Goal: Transaction & Acquisition: Purchase product/service

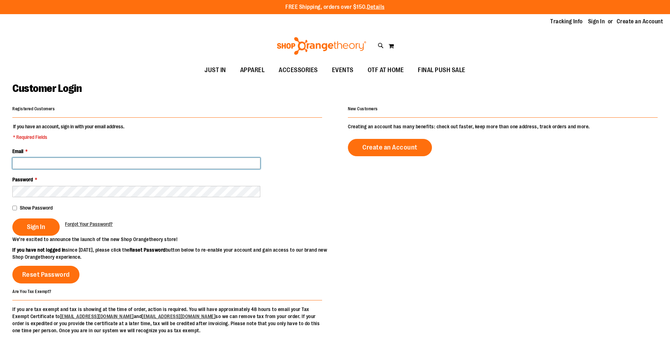
type input "**********"
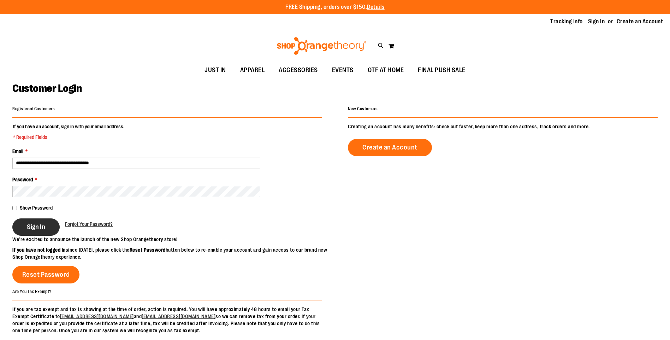
click at [23, 225] on button "Sign In" at bounding box center [35, 226] width 47 height 17
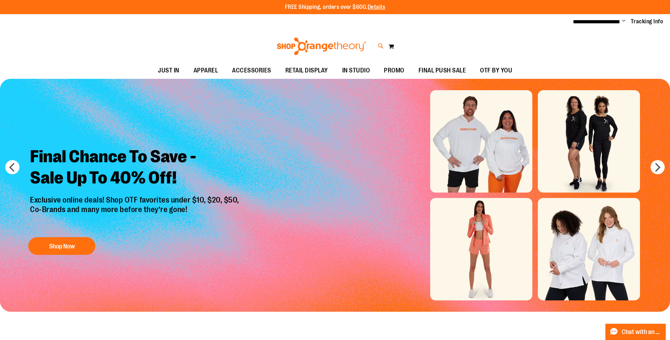
click at [382, 48] on icon at bounding box center [381, 46] width 6 height 8
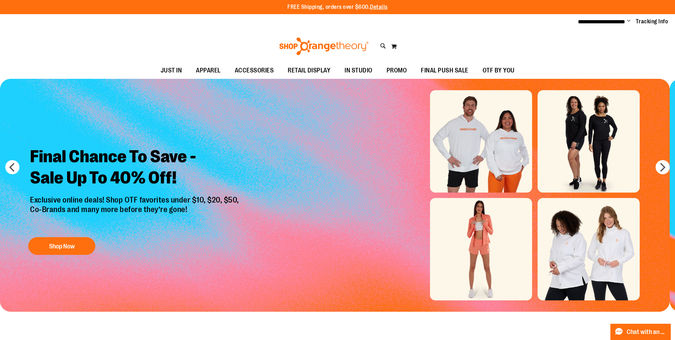
type input "****"
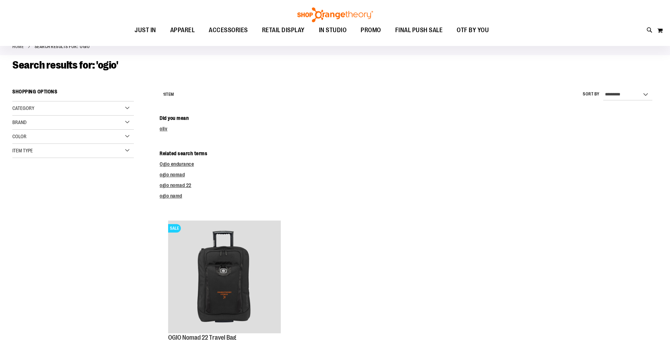
scroll to position [106, 0]
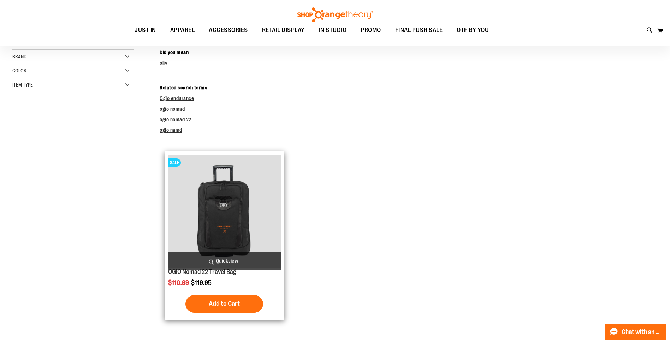
click at [218, 215] on img "product" at bounding box center [224, 211] width 112 height 112
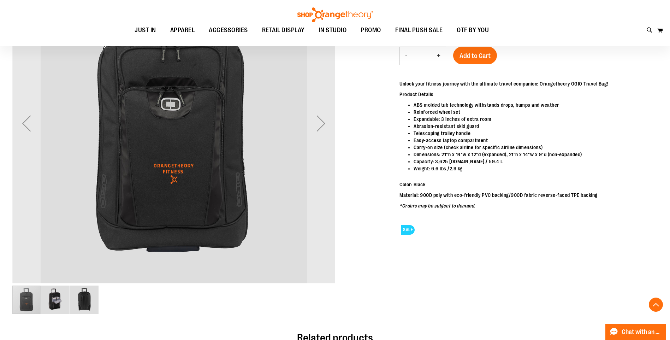
scroll to position [141, 0]
click at [54, 307] on img "image 2 of 3" at bounding box center [55, 299] width 28 height 28
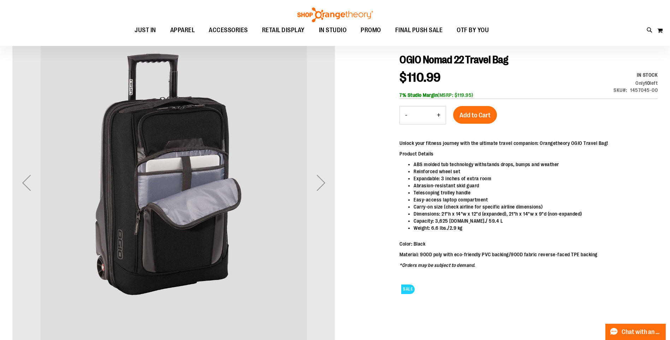
scroll to position [70, 0]
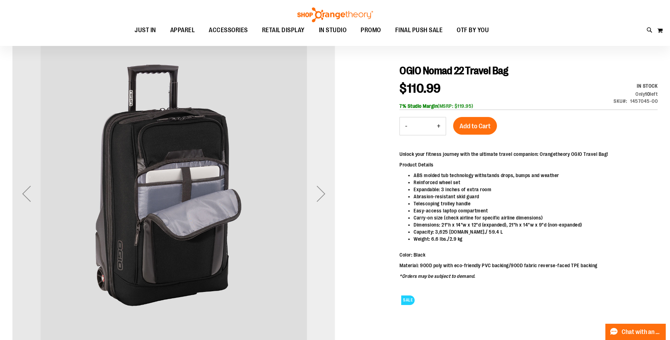
click at [323, 196] on div "Next" at bounding box center [321, 193] width 28 height 28
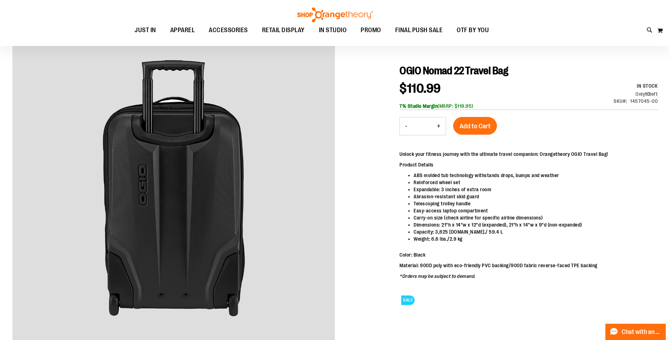
click at [379, 205] on div at bounding box center [334, 212] width 645 height 361
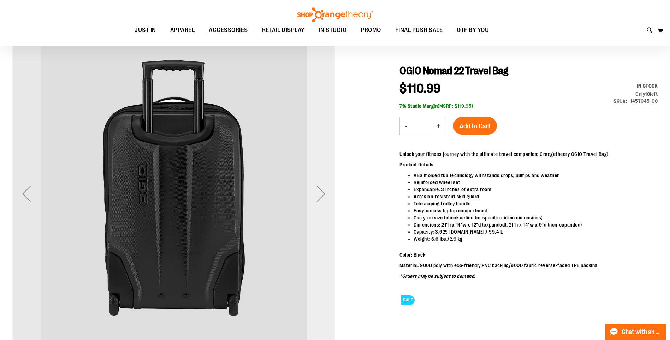
click at [317, 196] on div "Next" at bounding box center [321, 193] width 28 height 28
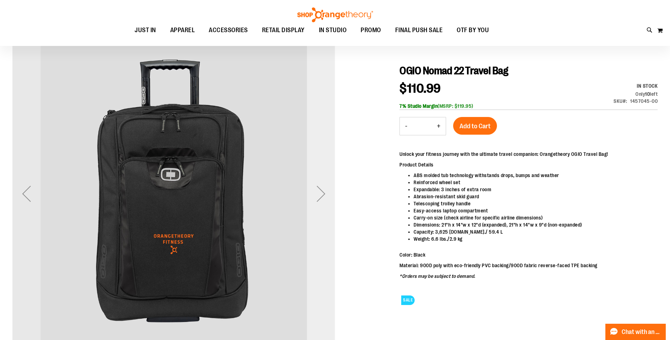
click at [317, 196] on div "Next" at bounding box center [321, 193] width 28 height 28
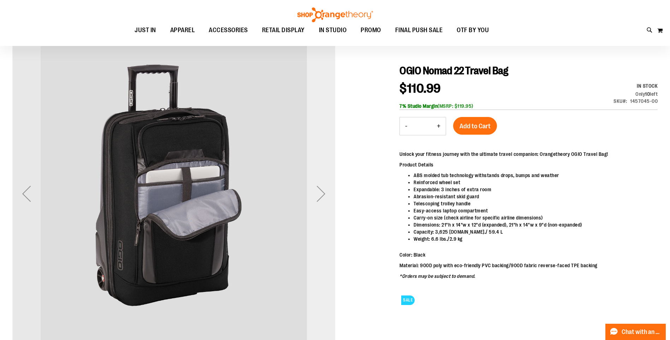
click at [317, 196] on div "Next" at bounding box center [321, 193] width 28 height 28
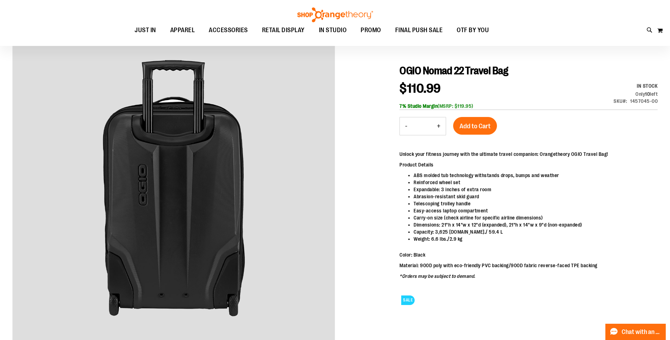
click at [369, 186] on div at bounding box center [334, 212] width 645 height 361
